Goal: Information Seeking & Learning: Learn about a topic

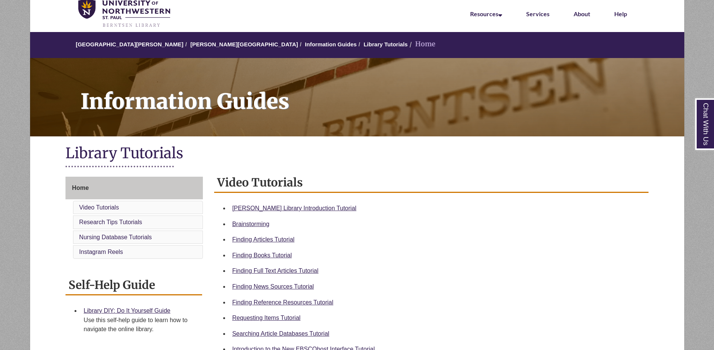
scroll to position [95, 0]
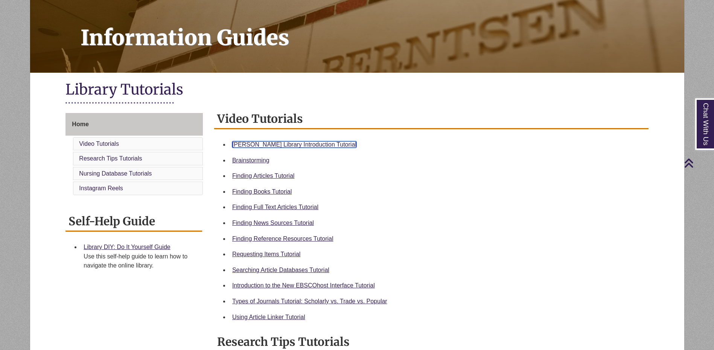
click at [248, 145] on link "Berntsen Library Introduction Tutorial" at bounding box center [294, 144] width 124 height 6
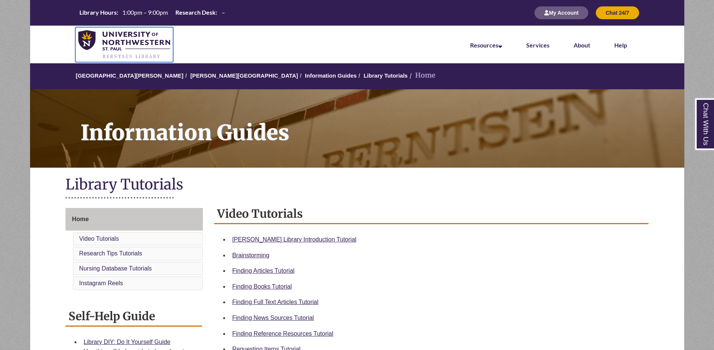
click at [94, 42] on img at bounding box center [124, 44] width 92 height 29
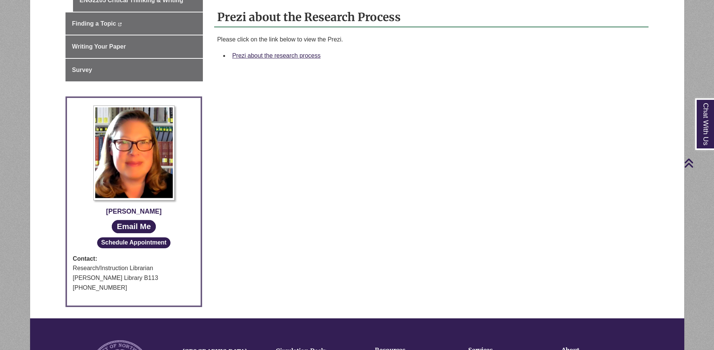
scroll to position [202, 0]
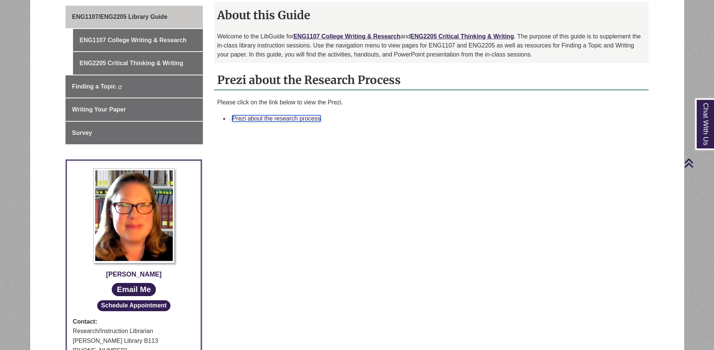
click at [243, 121] on link "Prezi about the research process" at bounding box center [276, 118] width 89 height 6
click at [233, 116] on link "Prezi about the research process" at bounding box center [276, 118] width 89 height 6
